Goal: Find specific page/section: Find specific page/section

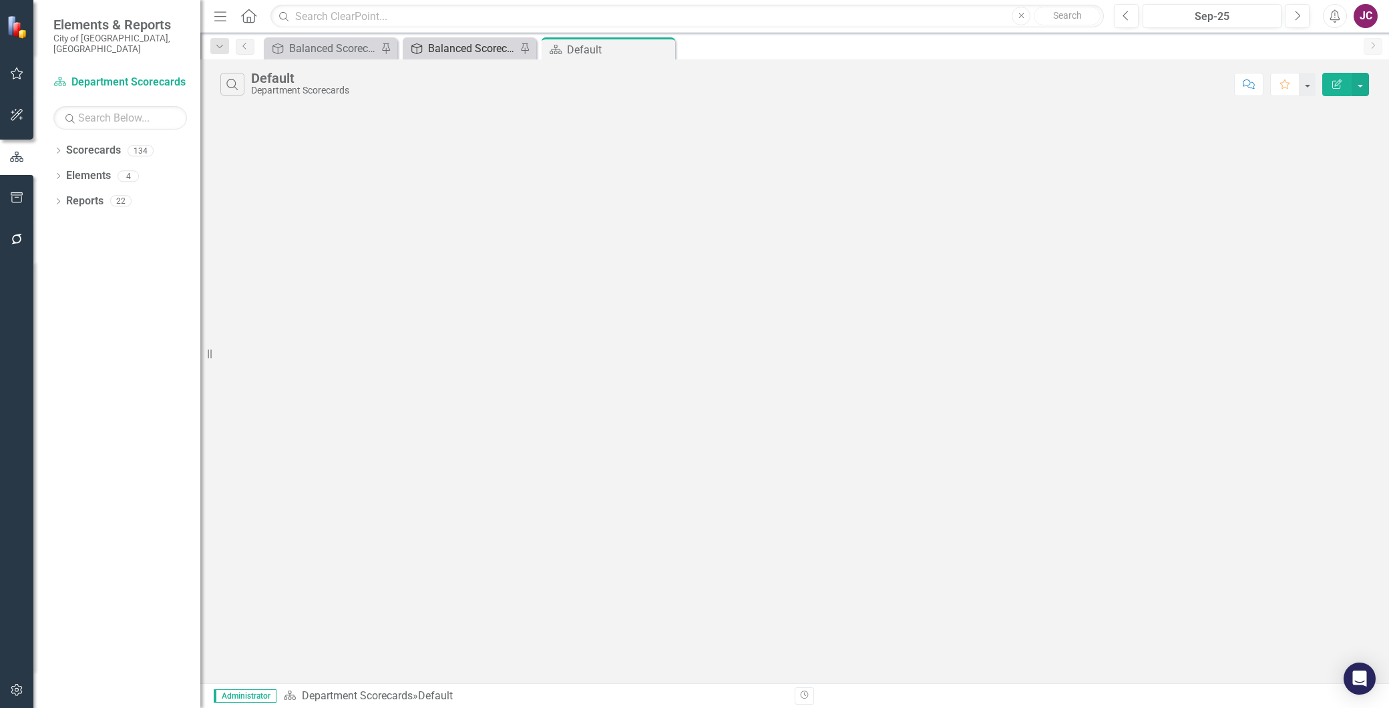
click at [451, 52] on div "Balanced Scorecard" at bounding box center [472, 48] width 88 height 17
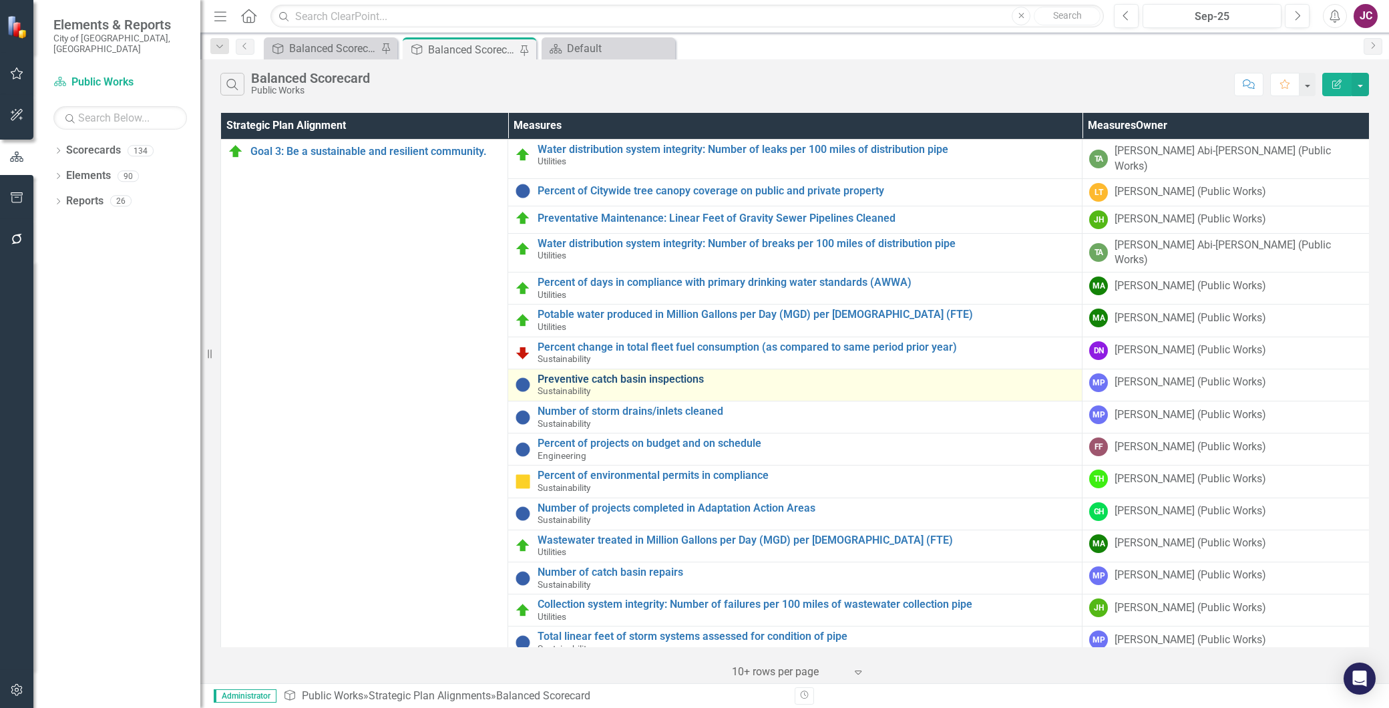
click at [636, 373] on link "Preventive catch basin inspections" at bounding box center [805, 379] width 537 height 12
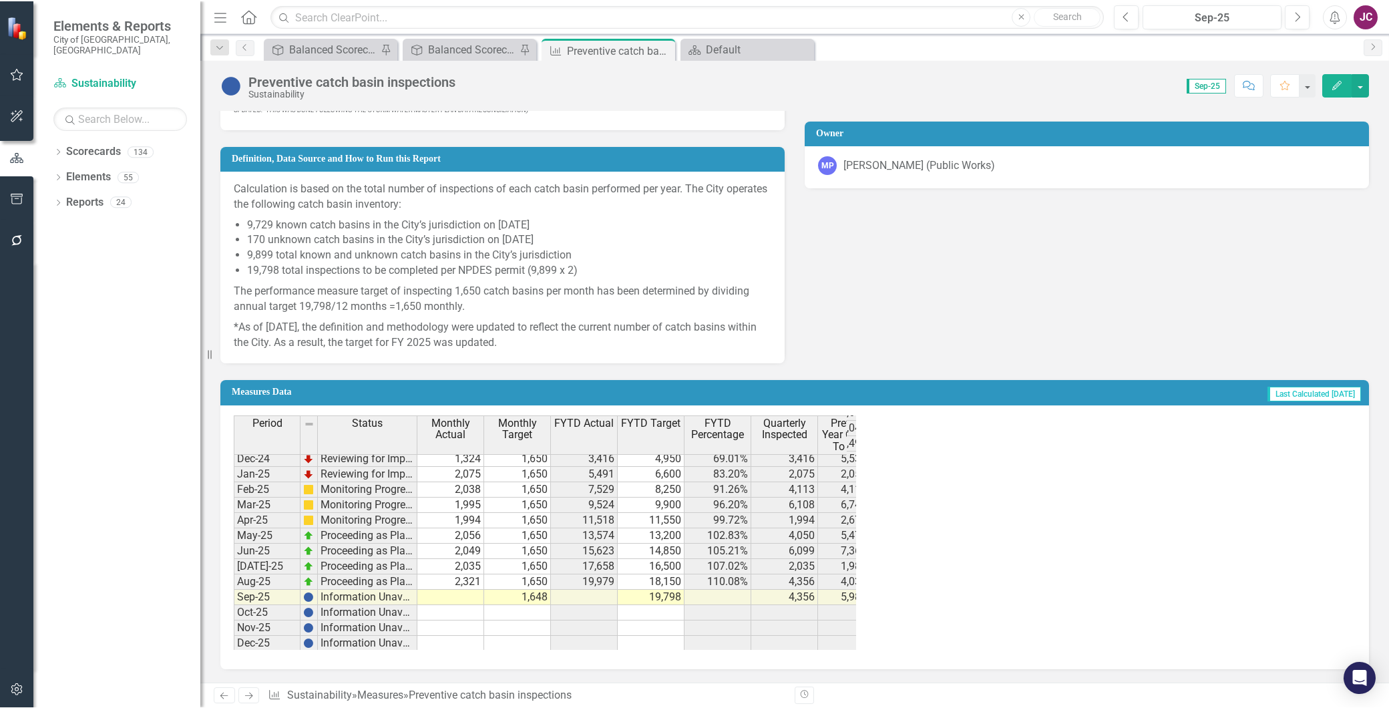
scroll to position [597, 0]
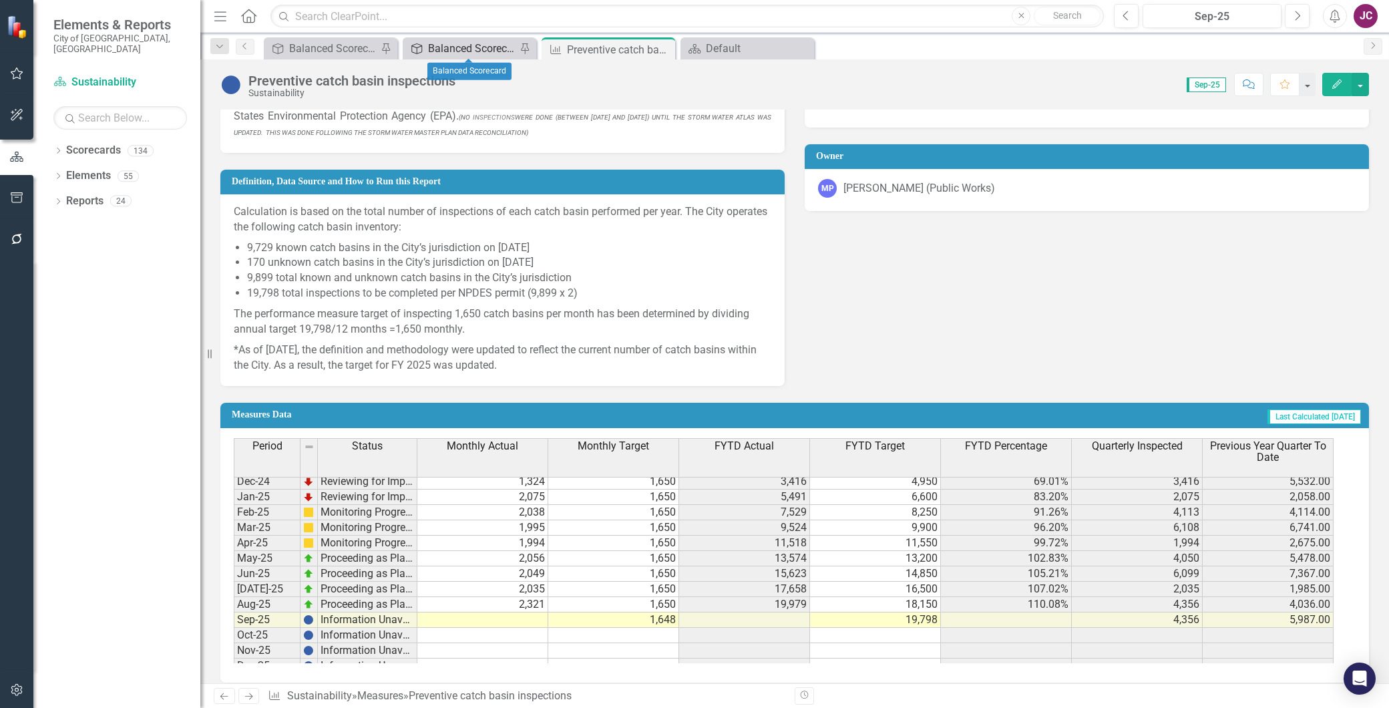
click at [463, 44] on div "Balanced Scorecard" at bounding box center [472, 48] width 88 height 17
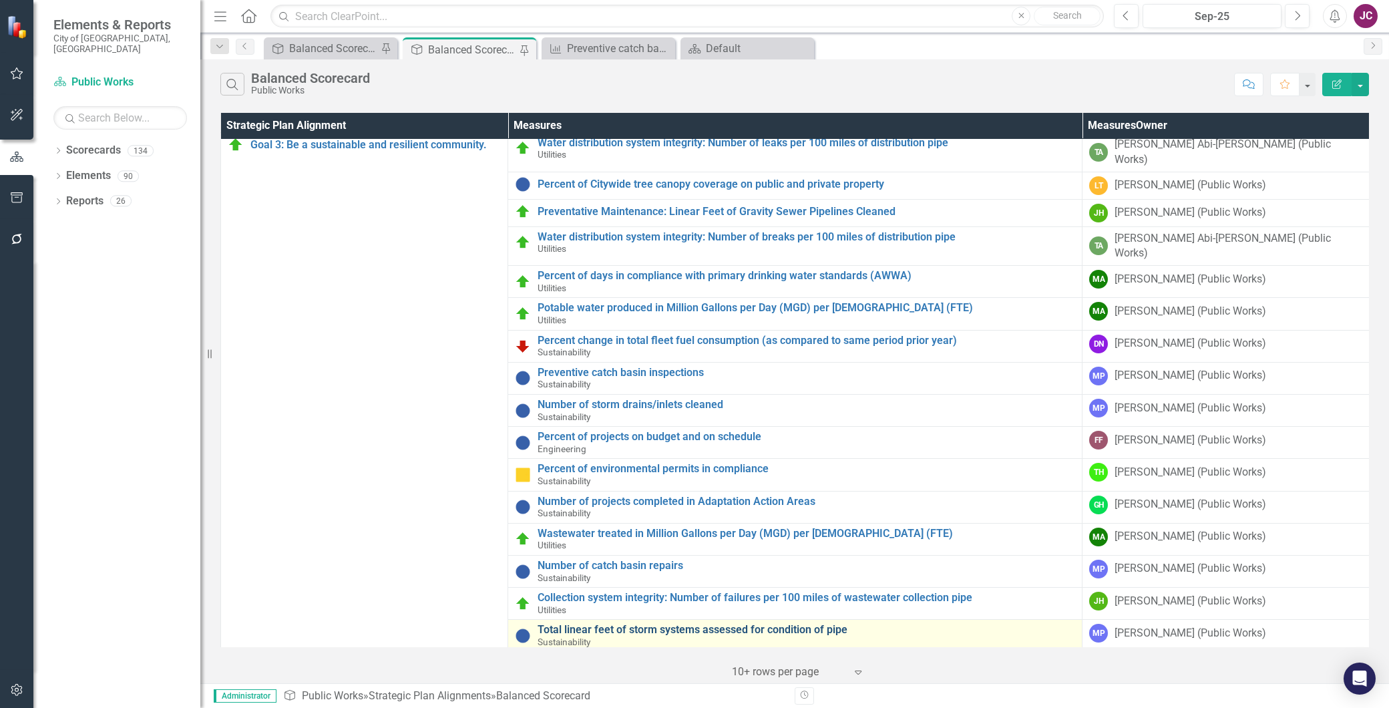
scroll to position [9, 0]
click at [648, 622] on link "Total linear feet of storm systems assessed for condition of pipe" at bounding box center [805, 628] width 537 height 12
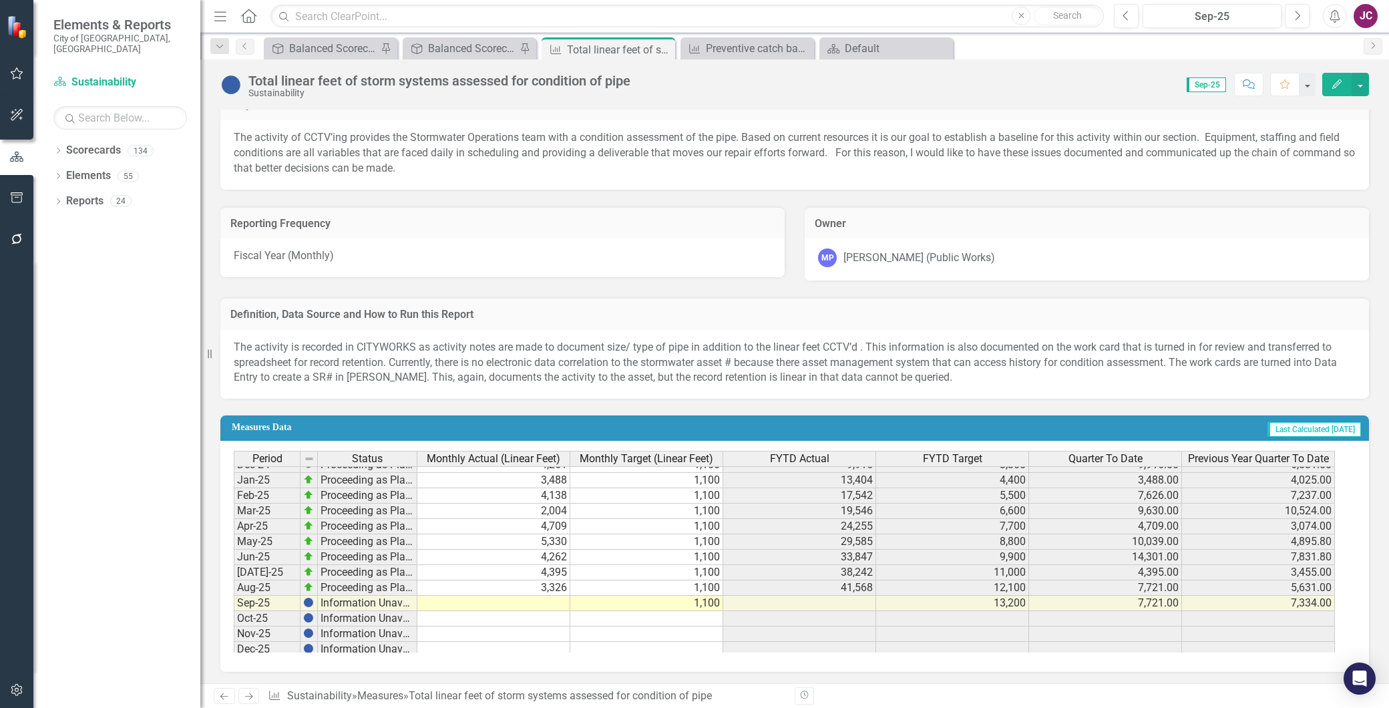
scroll to position [405, 0]
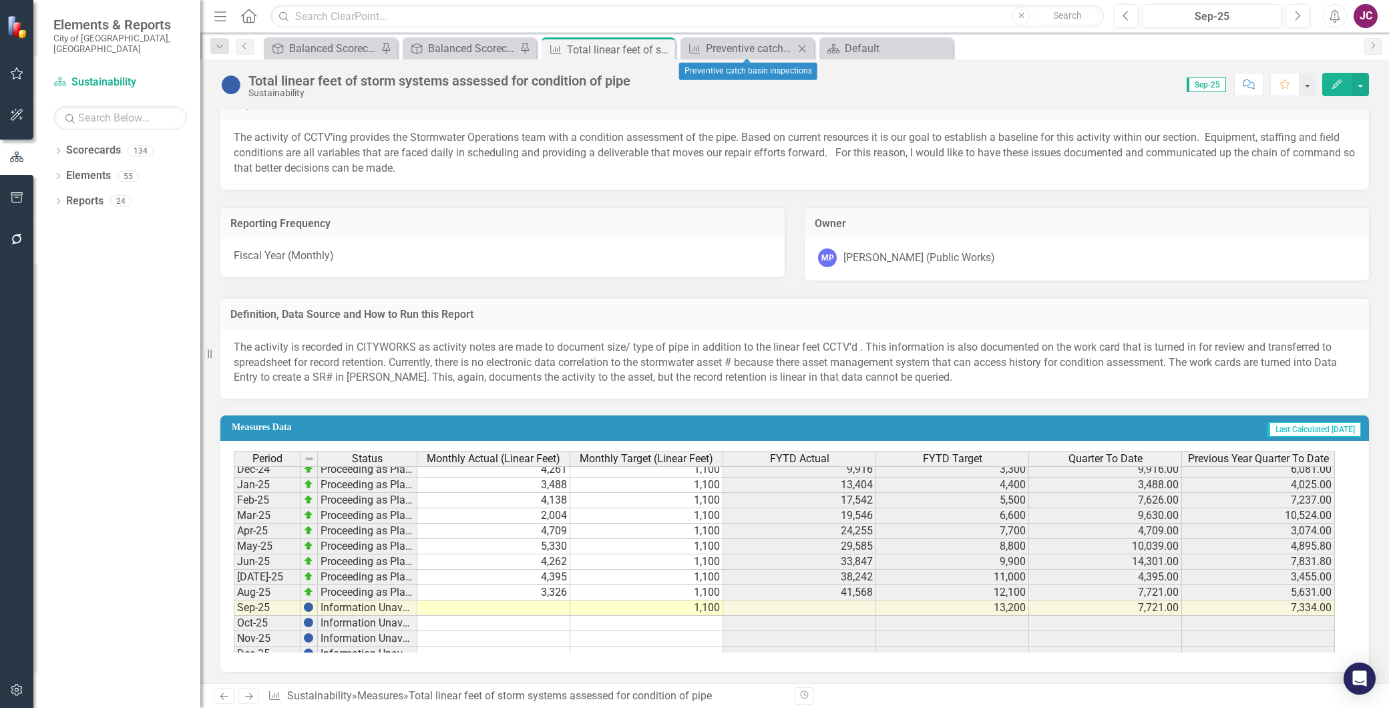
click at [803, 44] on icon "Close" at bounding box center [801, 48] width 13 height 11
click at [476, 53] on div "Balanced Scorecard" at bounding box center [472, 48] width 88 height 17
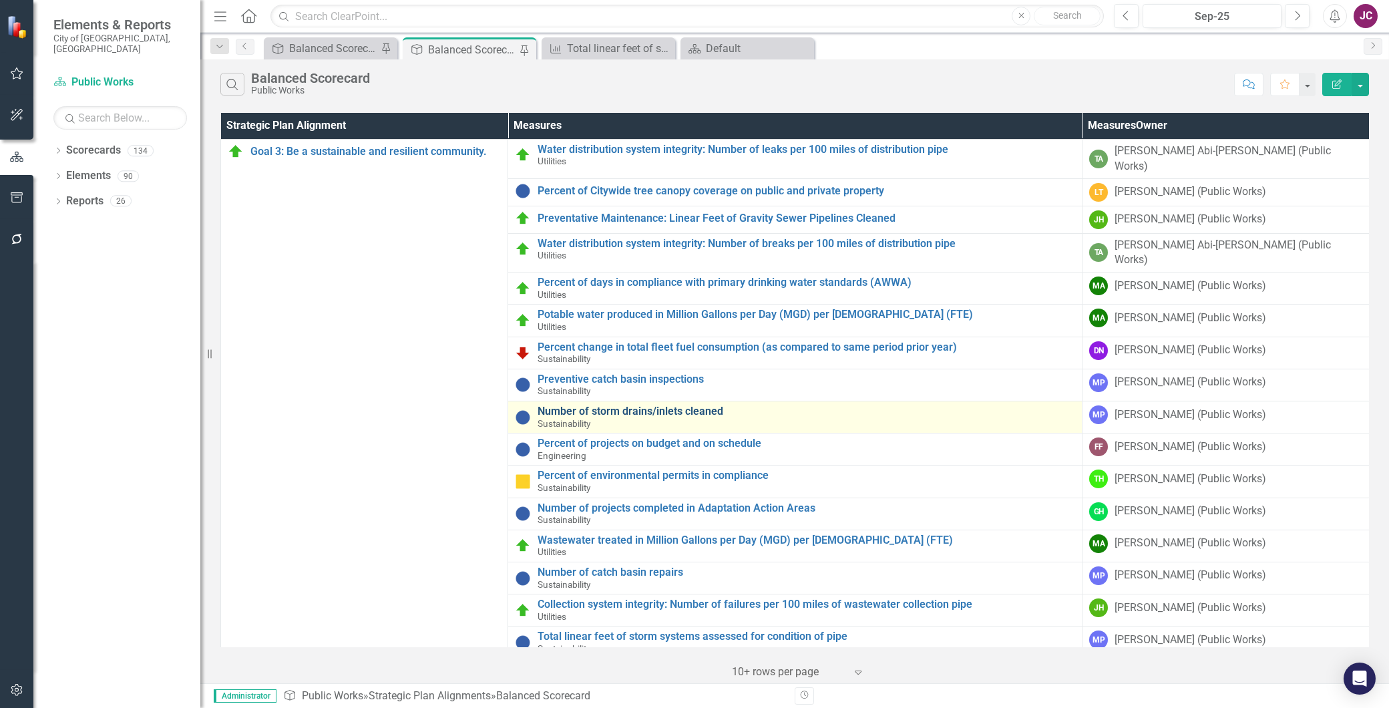
click at [636, 405] on link "Number of storm drains/inlets cleaned" at bounding box center [805, 411] width 537 height 12
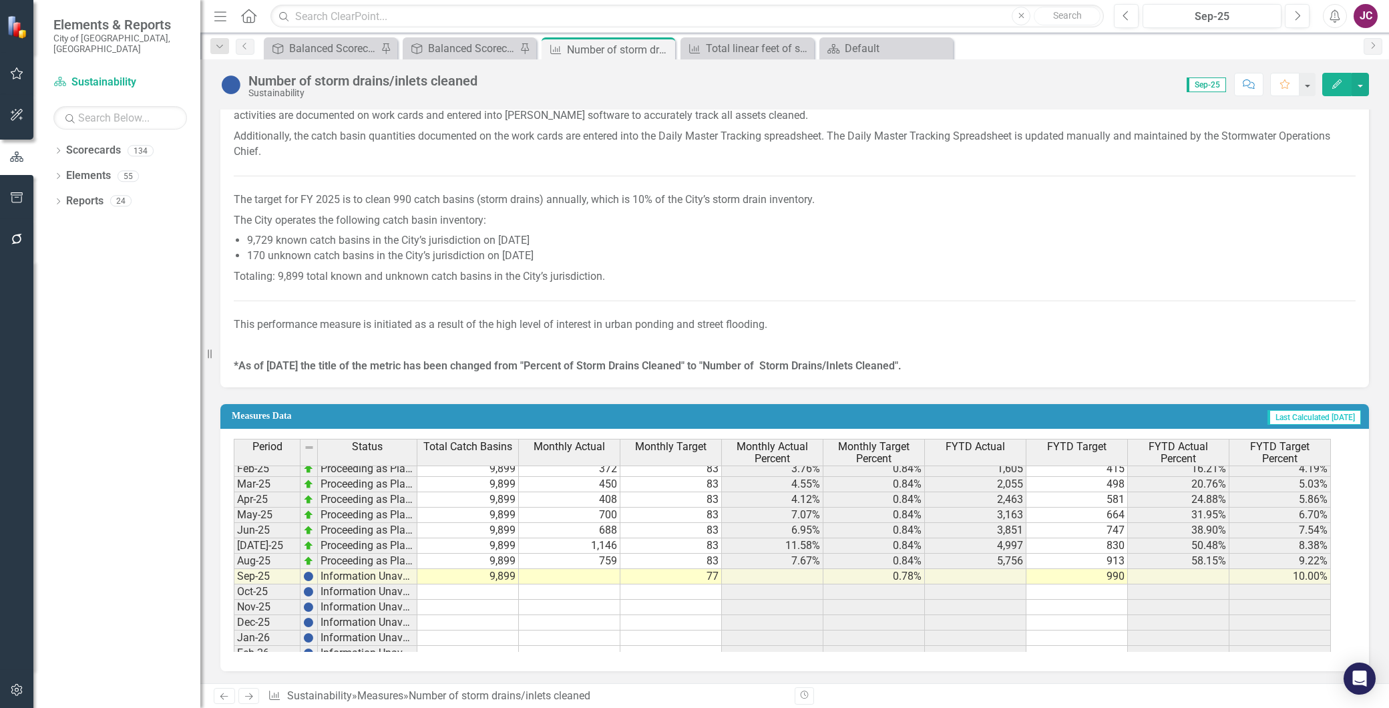
scroll to position [519, 0]
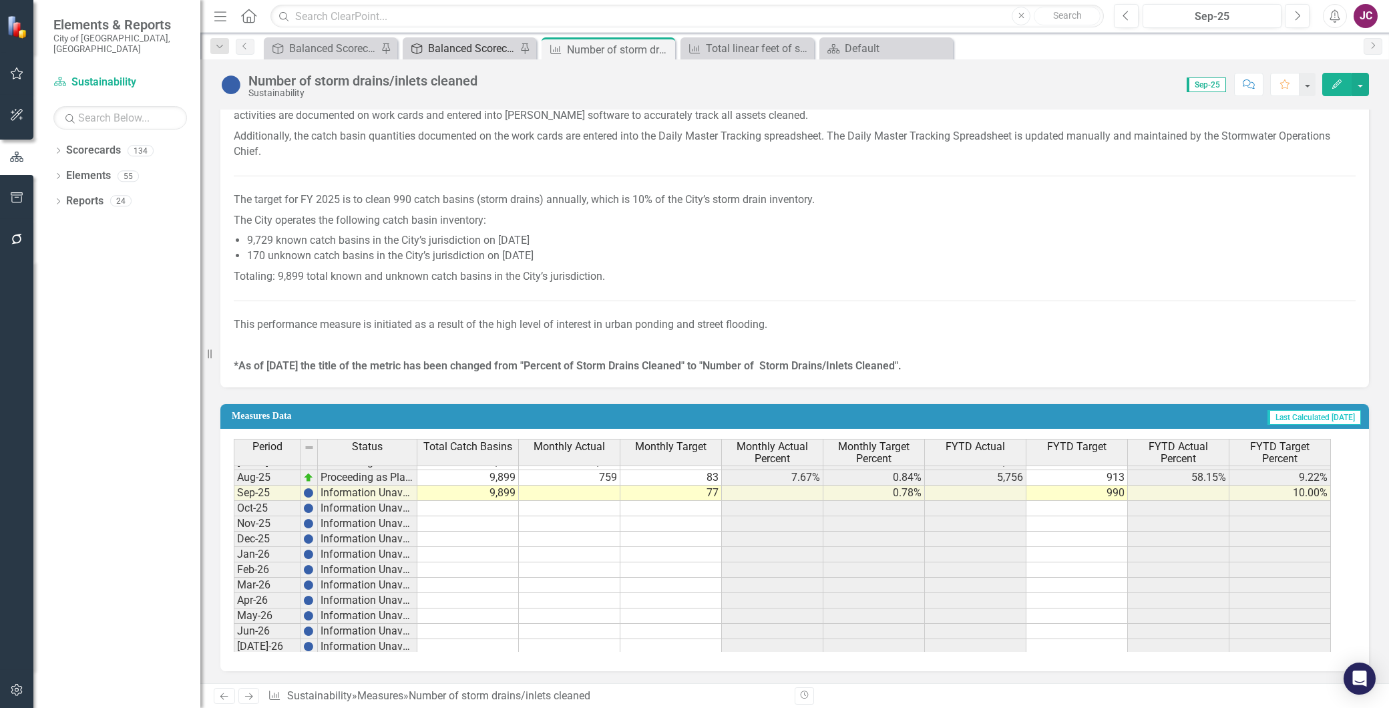
click at [469, 41] on div "Balanced Scorecard" at bounding box center [472, 48] width 88 height 17
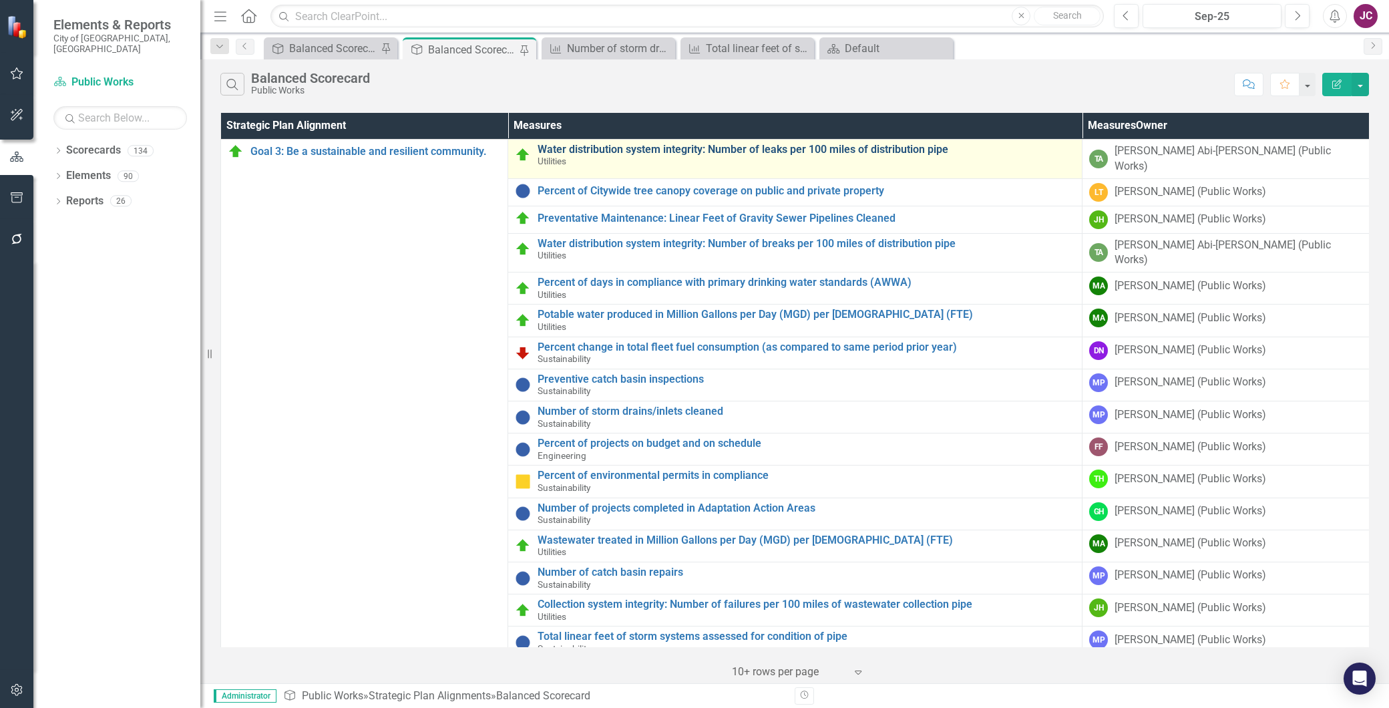
click at [730, 151] on link "Water distribution system integrity: Number of leaks per 100 miles of distribut…" at bounding box center [805, 150] width 537 height 12
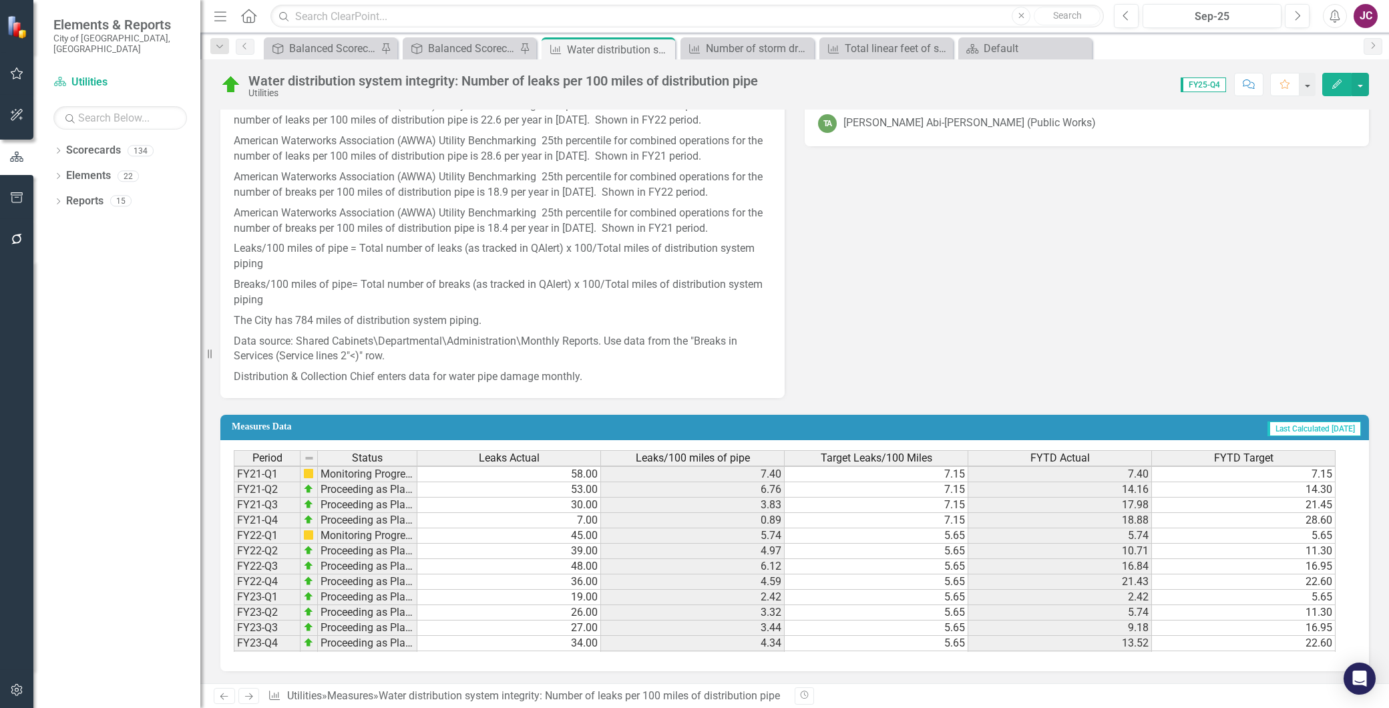
scroll to position [185, 0]
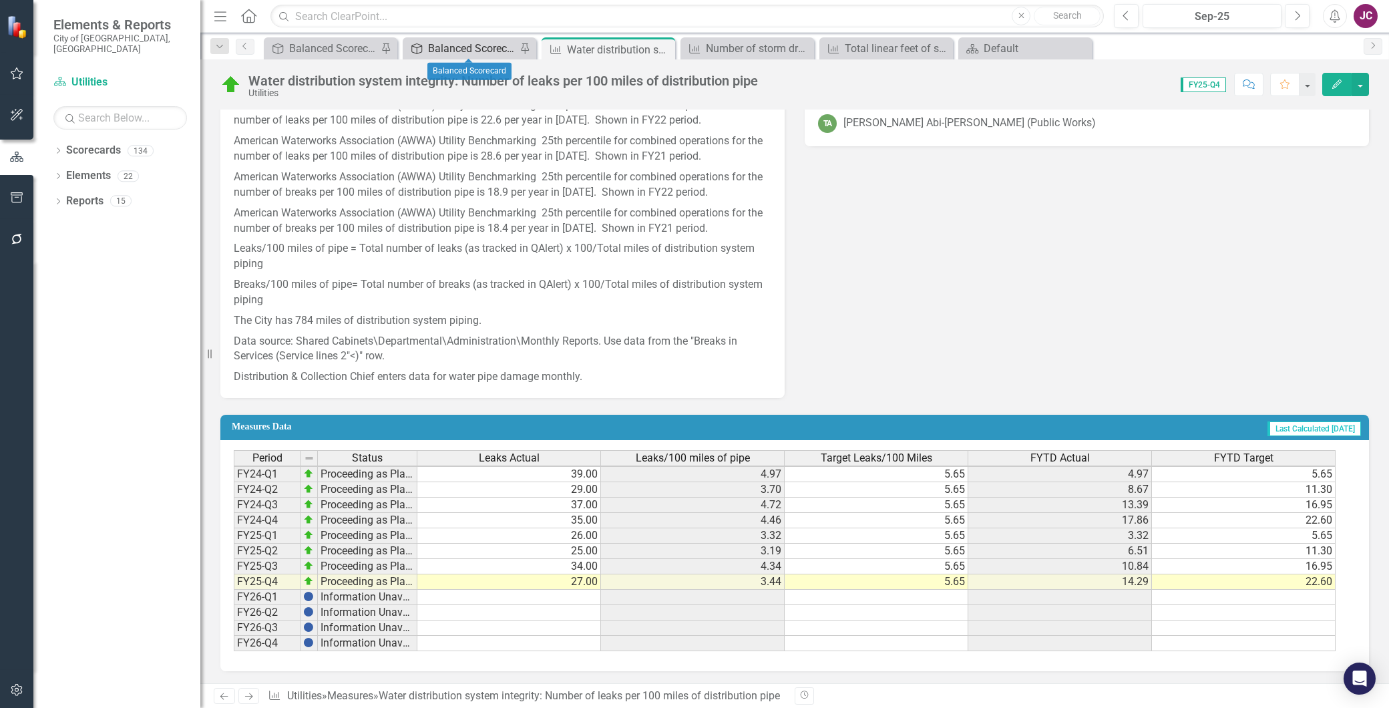
click at [461, 45] on div "Balanced Scorecard" at bounding box center [472, 48] width 88 height 17
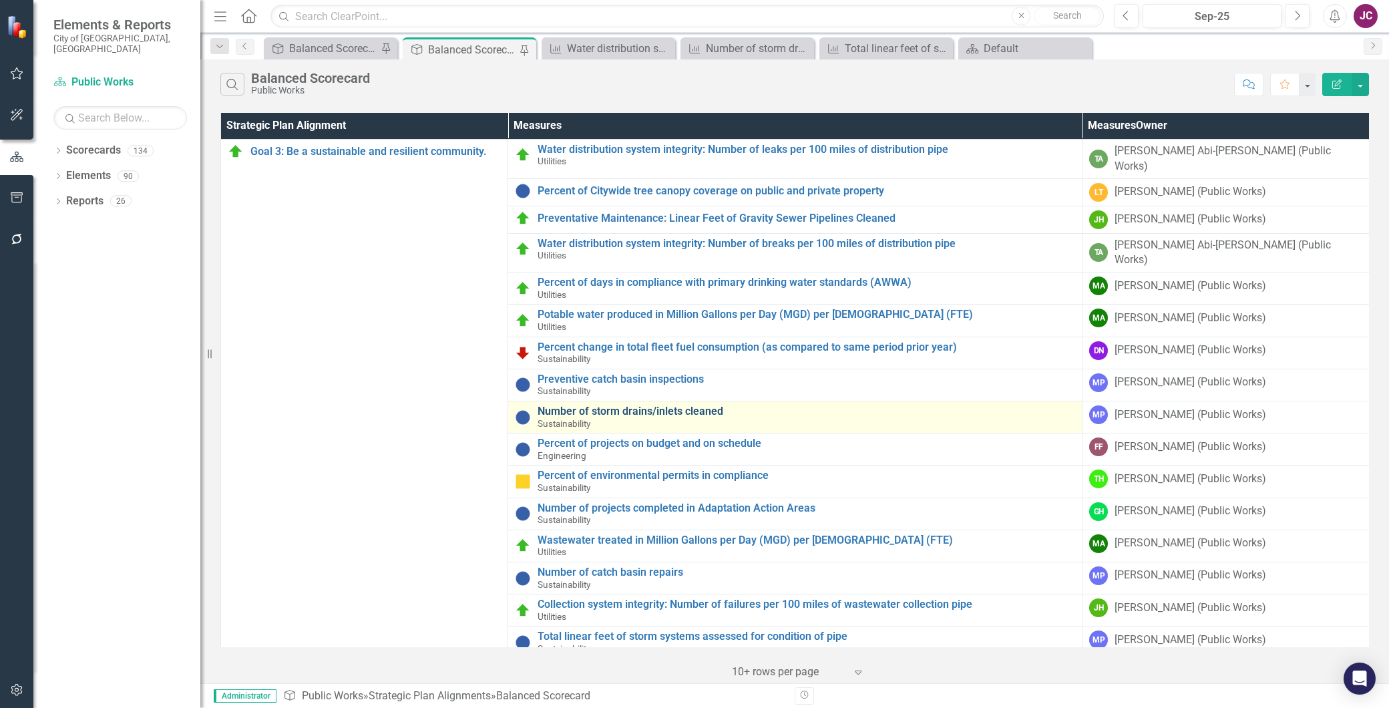
click at [624, 405] on link "Number of storm drains/inlets cleaned" at bounding box center [805, 411] width 537 height 12
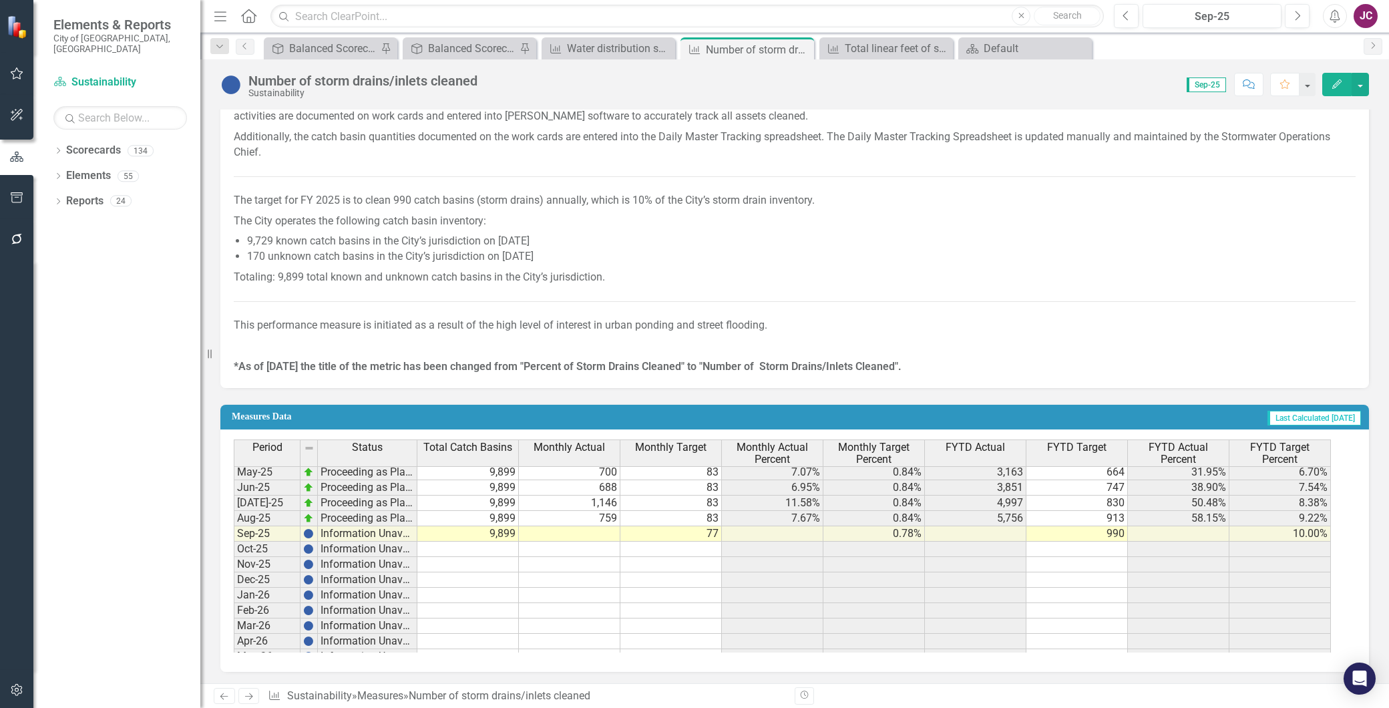
scroll to position [479, 0]
click at [475, 50] on div "Balanced Scorecard" at bounding box center [472, 48] width 88 height 17
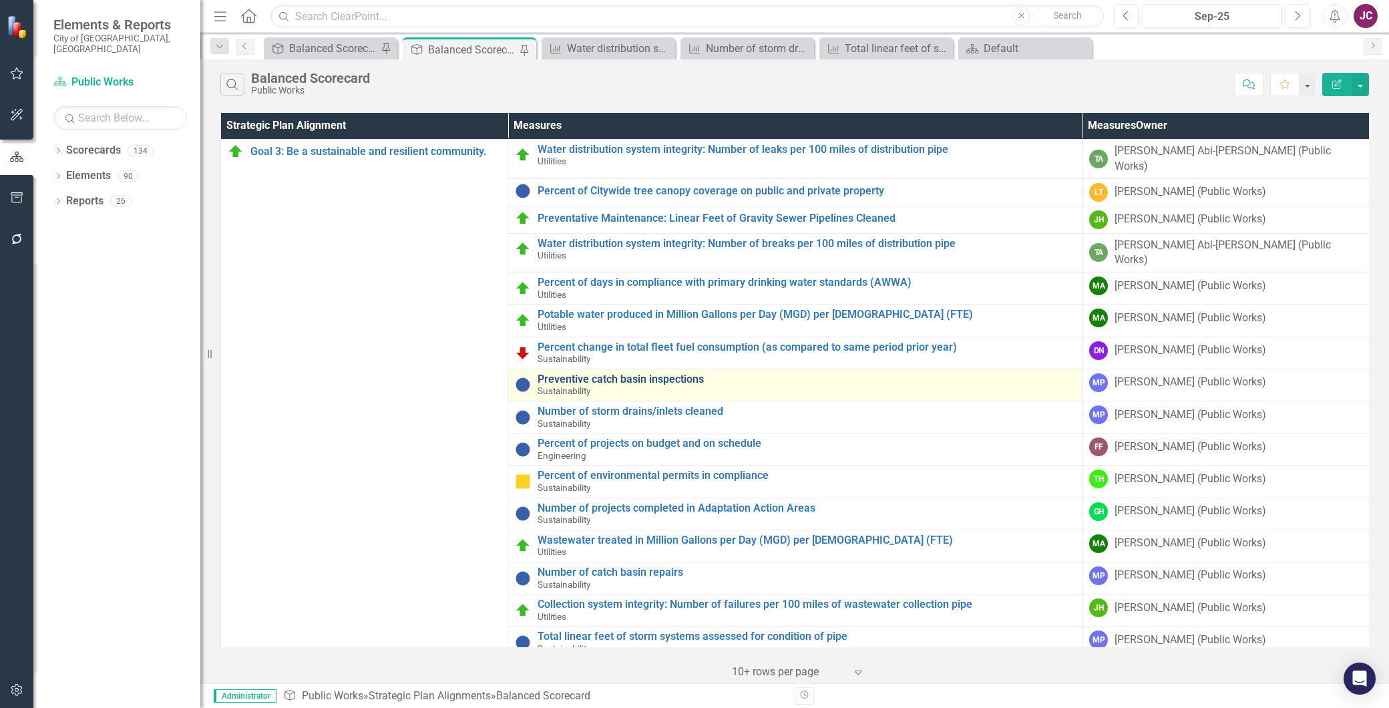
click at [595, 373] on link "Preventive catch basin inspections" at bounding box center [805, 379] width 537 height 12
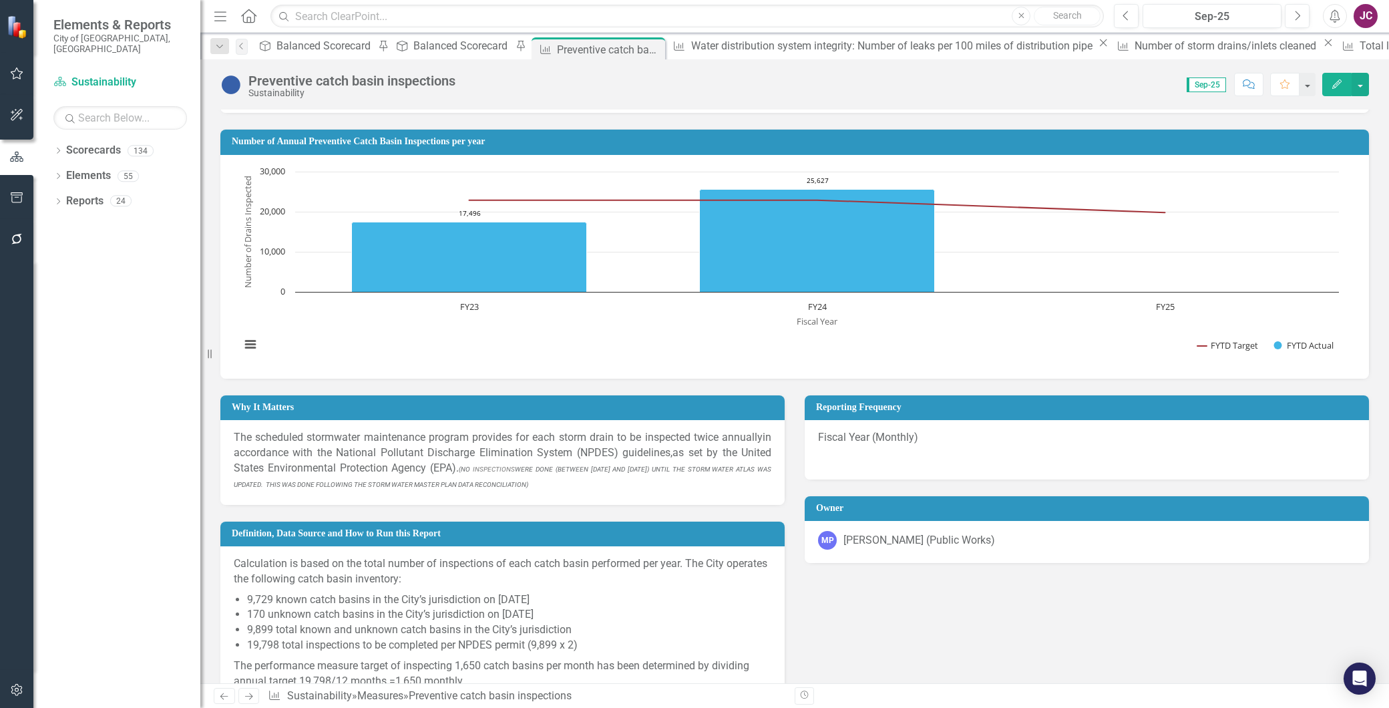
scroll to position [152, 0]
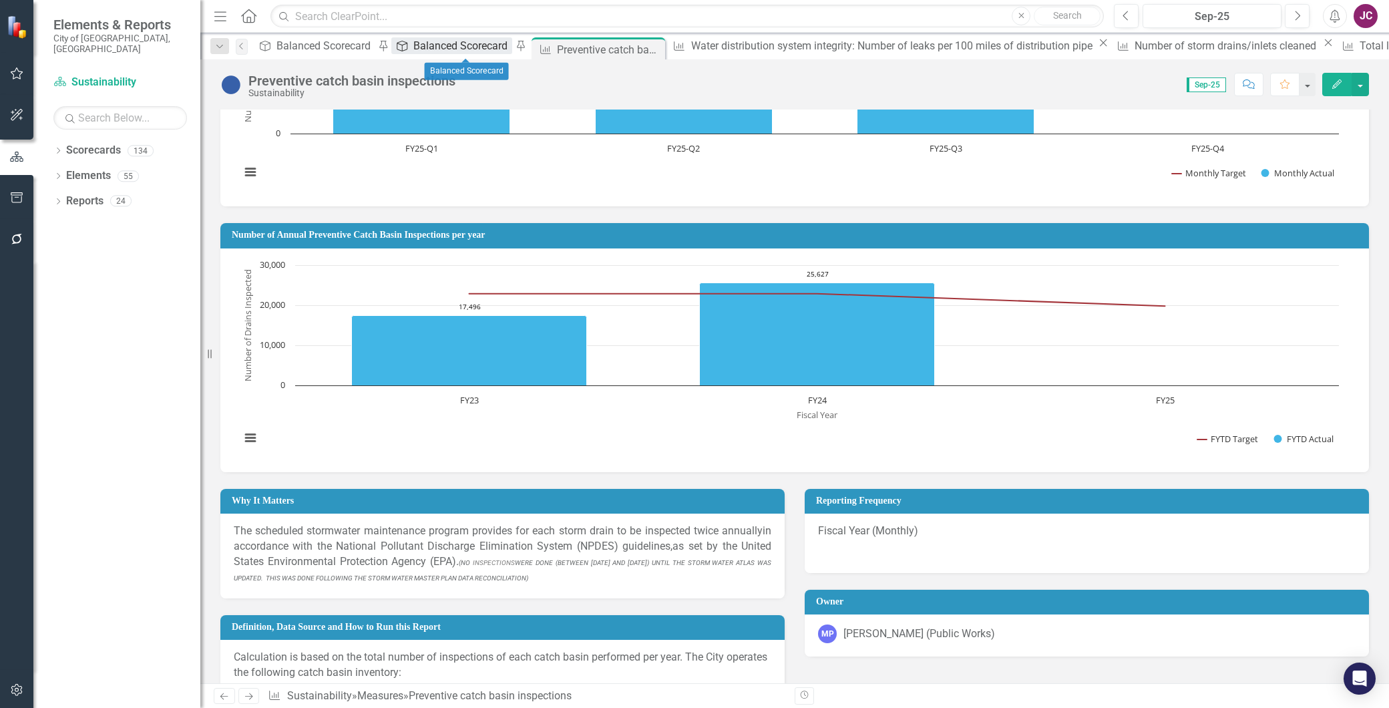
click at [453, 41] on div "Balanced Scorecard" at bounding box center [462, 45] width 98 height 17
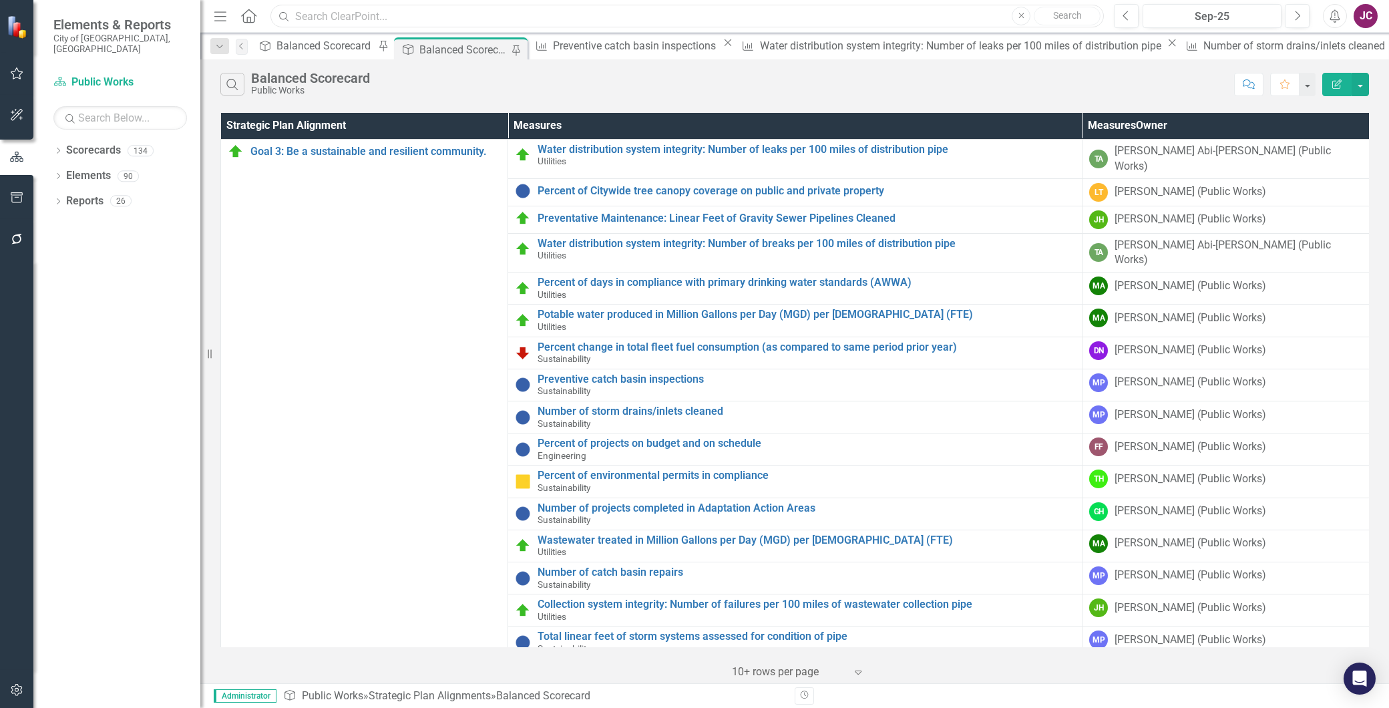
click at [354, 7] on input "text" at bounding box center [686, 16] width 833 height 23
type input "roadway"
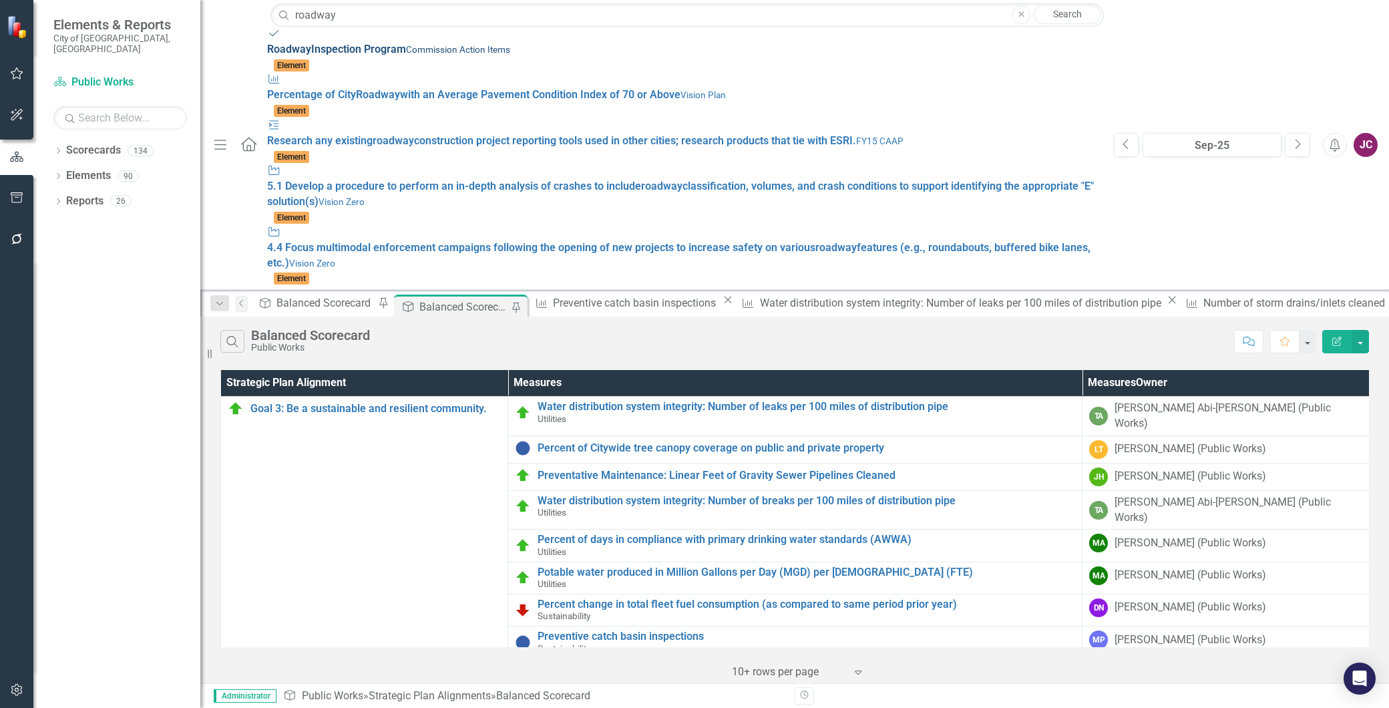
click at [335, 47] on div "Action Item Roadway Inspection Program Commission Action Items" at bounding box center [683, 42] width 833 height 31
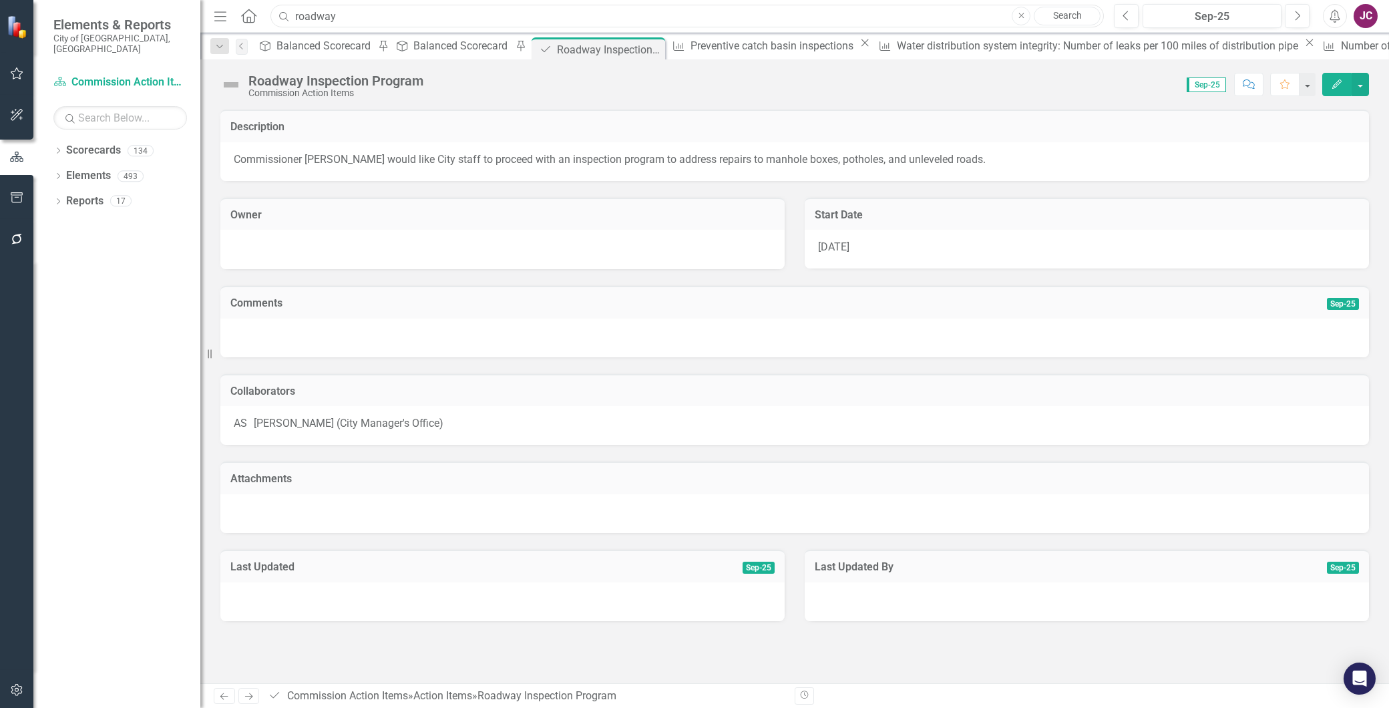
click at [406, 11] on input "roadway" at bounding box center [686, 16] width 833 height 23
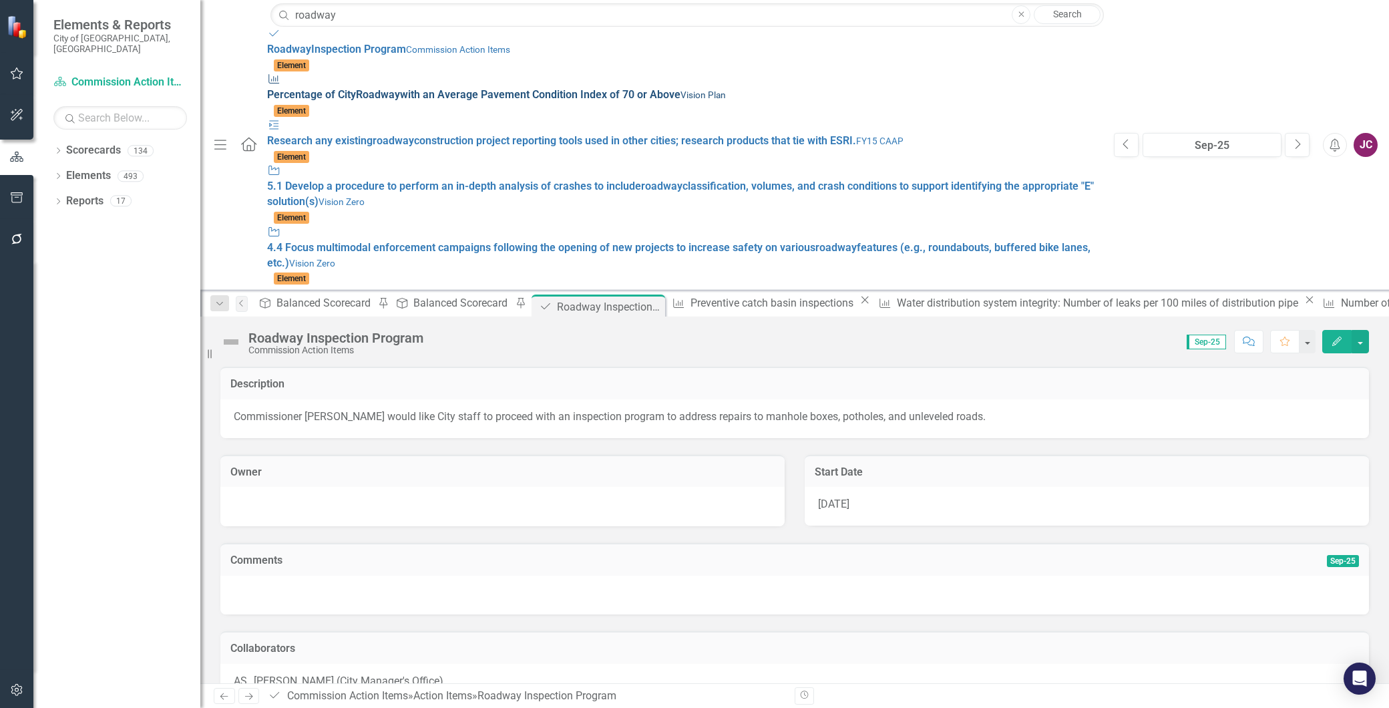
click at [600, 75] on div "Measures Percentage of [GEOGRAPHIC_DATA] with an Average Pavement Condition Ind…" at bounding box center [683, 87] width 833 height 31
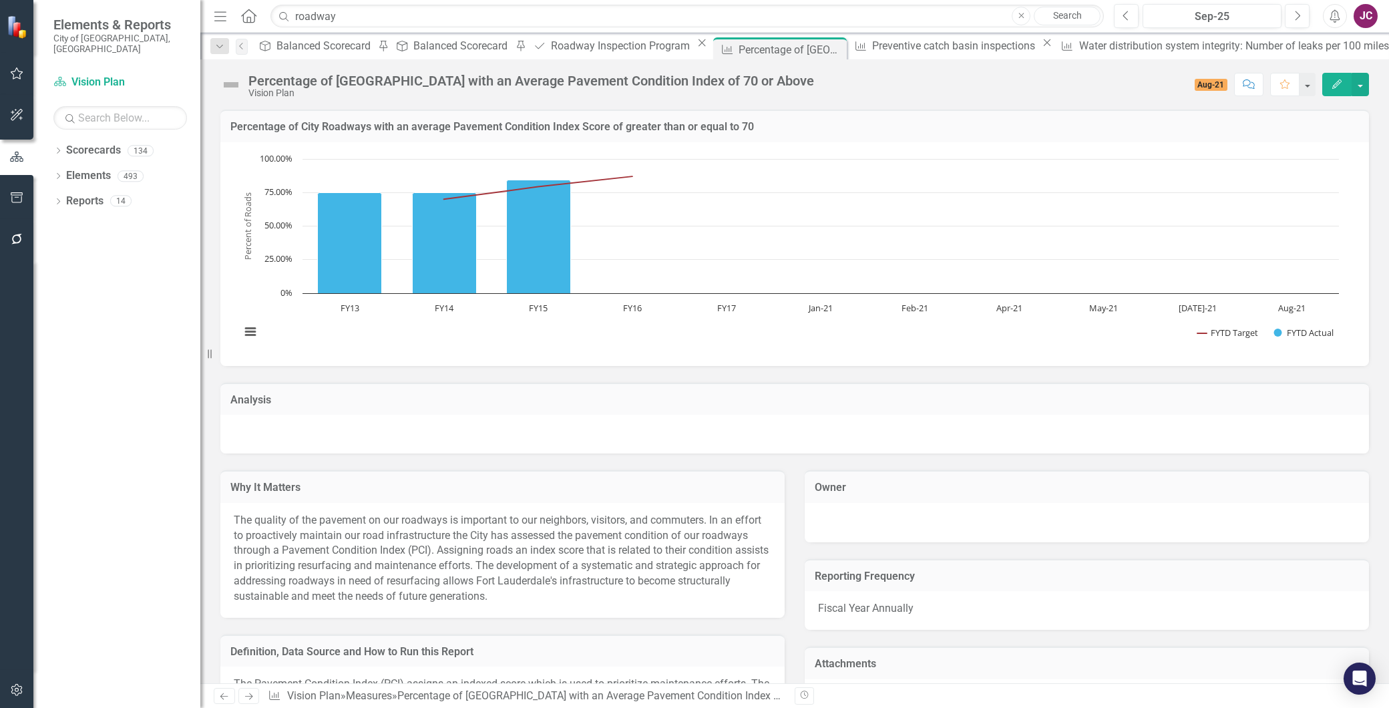
click at [695, 45] on icon "Close" at bounding box center [701, 42] width 13 height 11
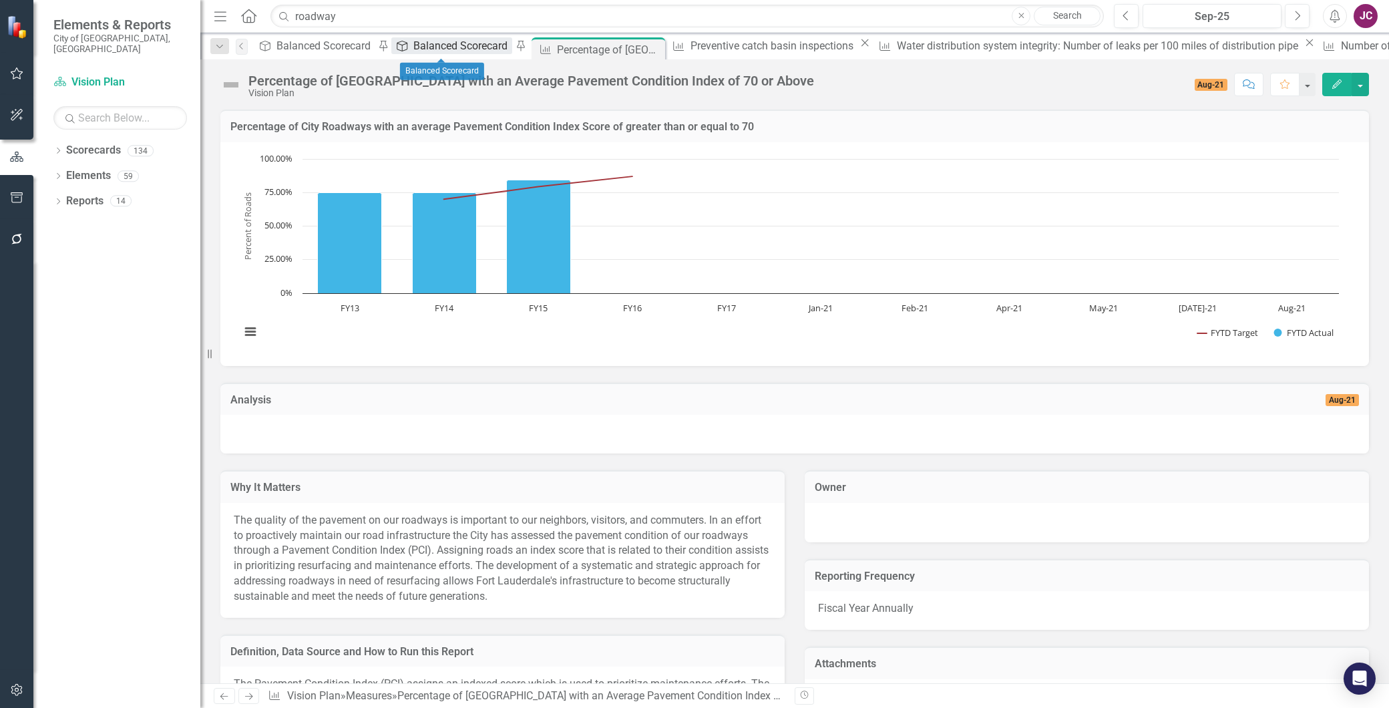
click at [447, 41] on div "Balanced Scorecard" at bounding box center [462, 45] width 98 height 17
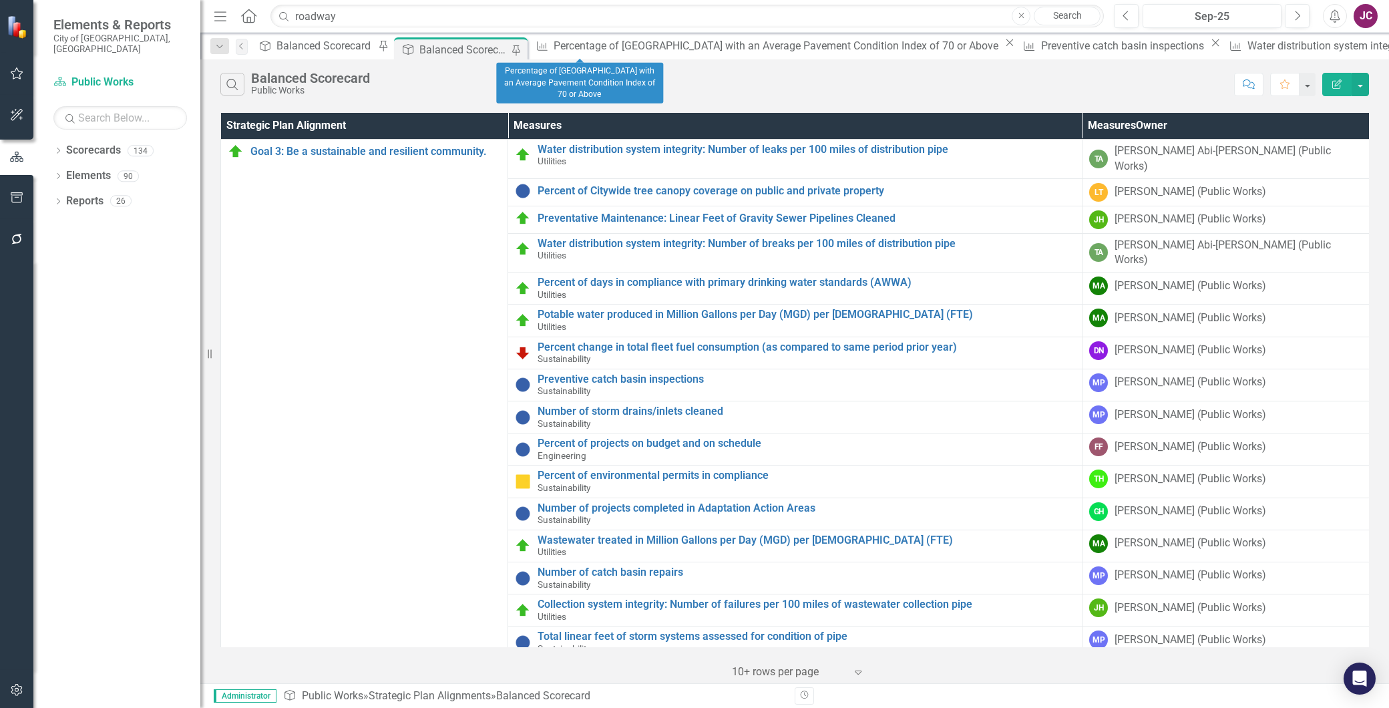
click at [1003, 45] on icon "Close" at bounding box center [1009, 42] width 13 height 11
click at [721, 45] on icon "Close" at bounding box center [727, 42] width 13 height 11
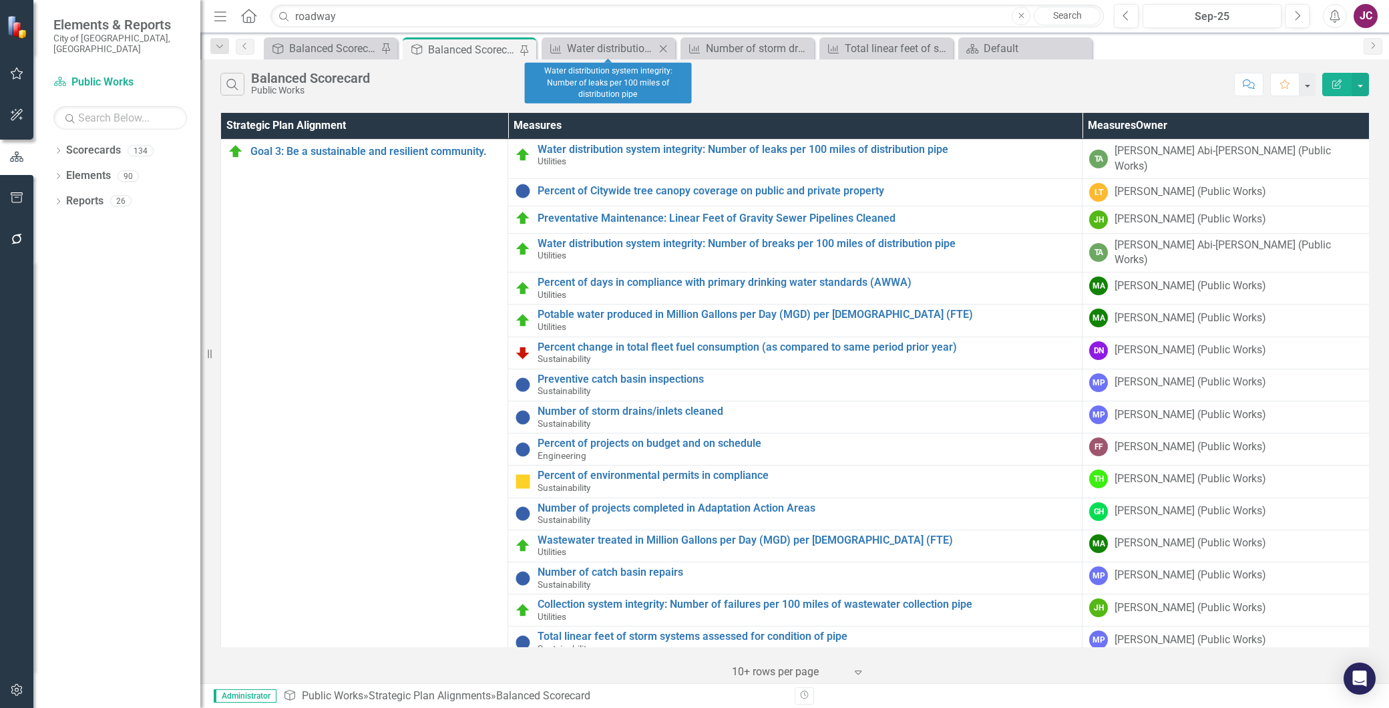
click at [662, 47] on icon "Close" at bounding box center [662, 48] width 13 height 11
click at [664, 45] on icon "Close" at bounding box center [662, 48] width 13 height 11
click at [660, 45] on icon "Close" at bounding box center [662, 48] width 13 height 11
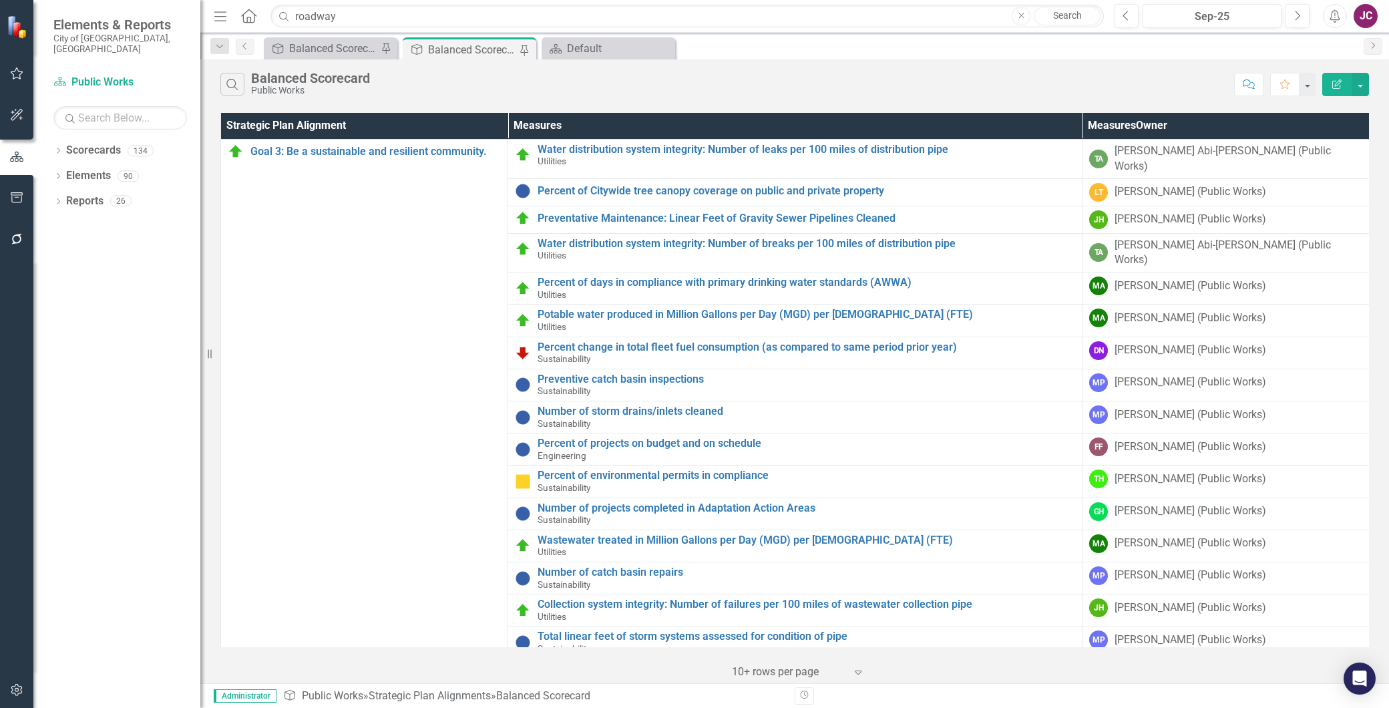
click at [517, 82] on div "Search Balanced Scorecard Public Works" at bounding box center [723, 84] width 1007 height 23
click at [383, 14] on input "roadway" at bounding box center [686, 16] width 833 height 23
drag, startPoint x: 383, startPoint y: 15, endPoint x: 284, endPoint y: 9, distance: 99.0
click at [284, 9] on div "Search roadway Close Search" at bounding box center [683, 16] width 833 height 23
